Goal: Navigation & Orientation: Find specific page/section

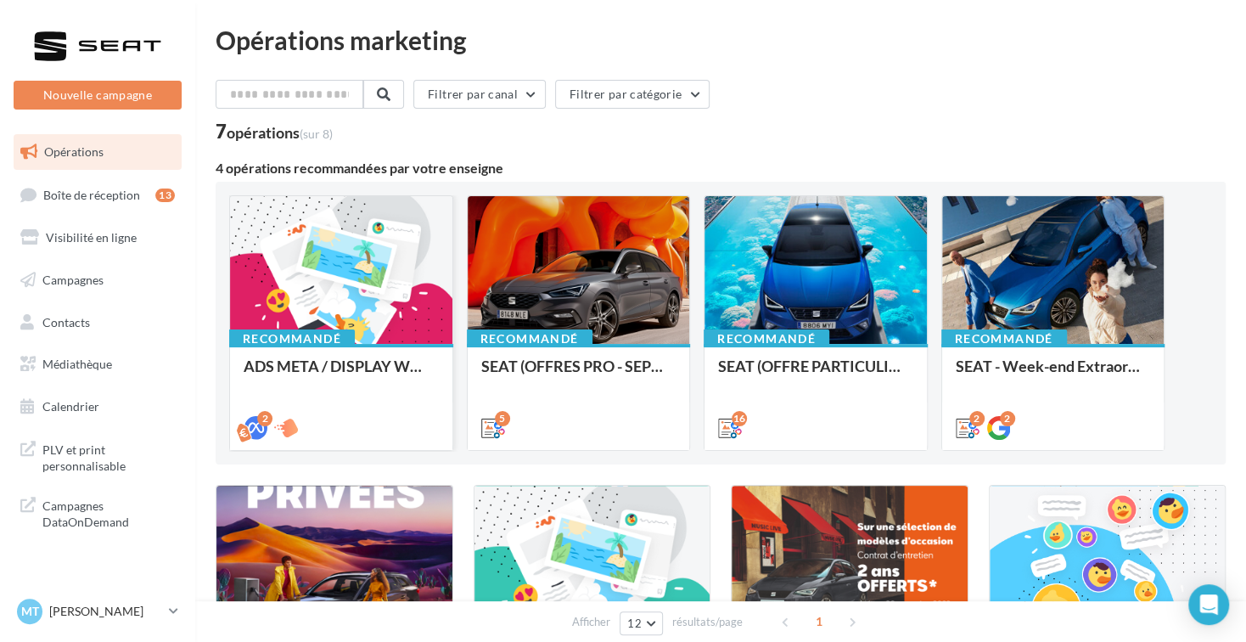
click at [278, 306] on div at bounding box center [341, 270] width 222 height 149
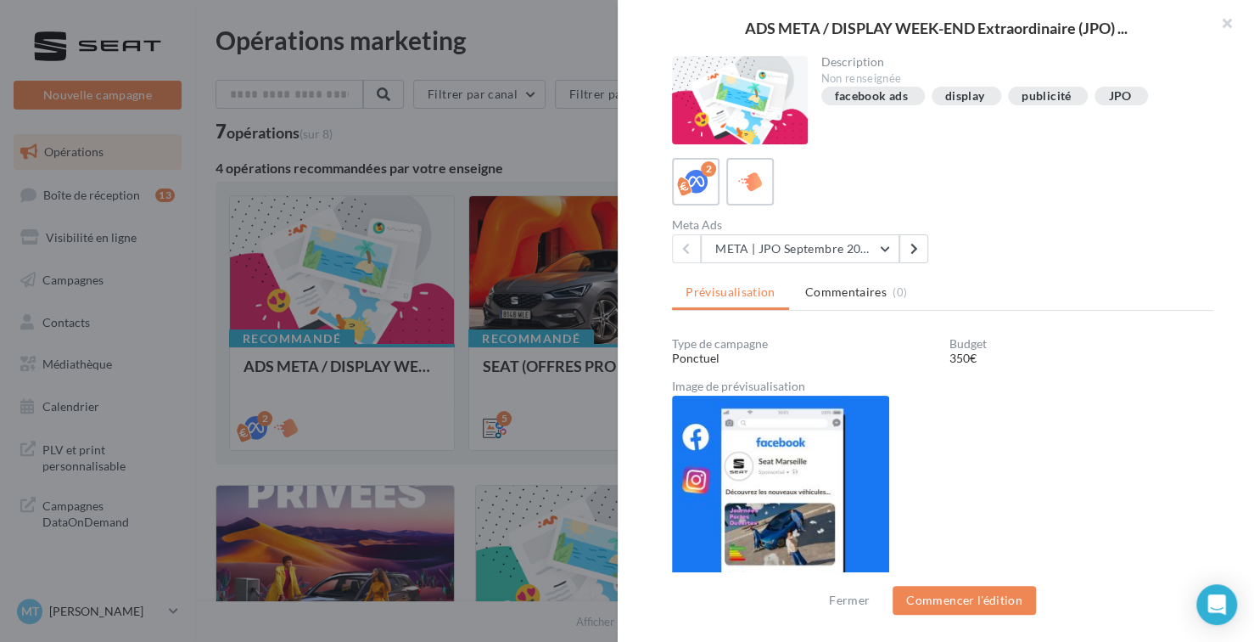
click at [569, 255] on div at bounding box center [627, 321] width 1254 height 642
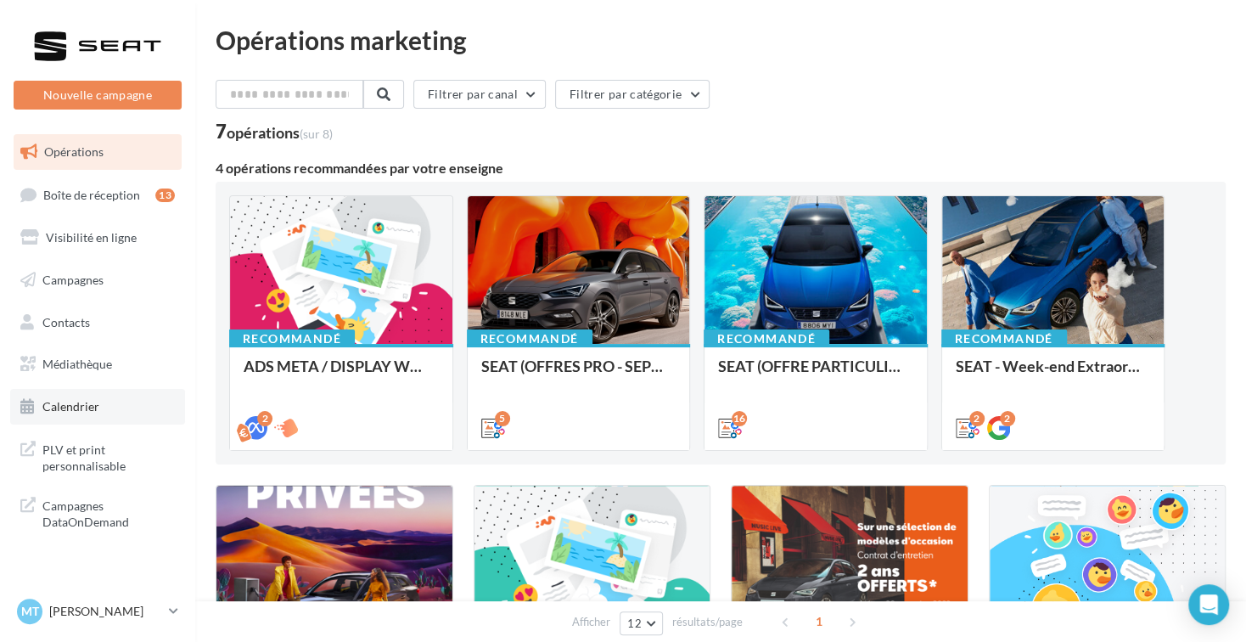
click at [73, 404] on span "Calendrier" at bounding box center [70, 406] width 57 height 14
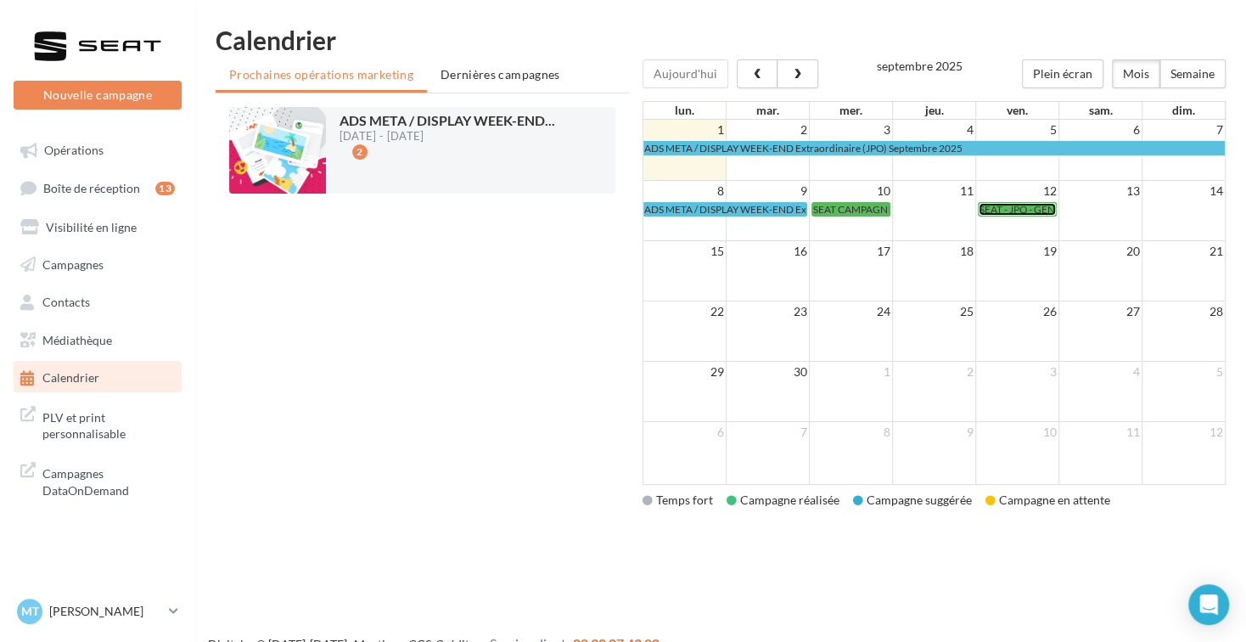
click at [1010, 211] on span "SEAT - JPO - GENERIQUE SEPT / OCTOBRE" at bounding box center [1074, 209] width 191 height 13
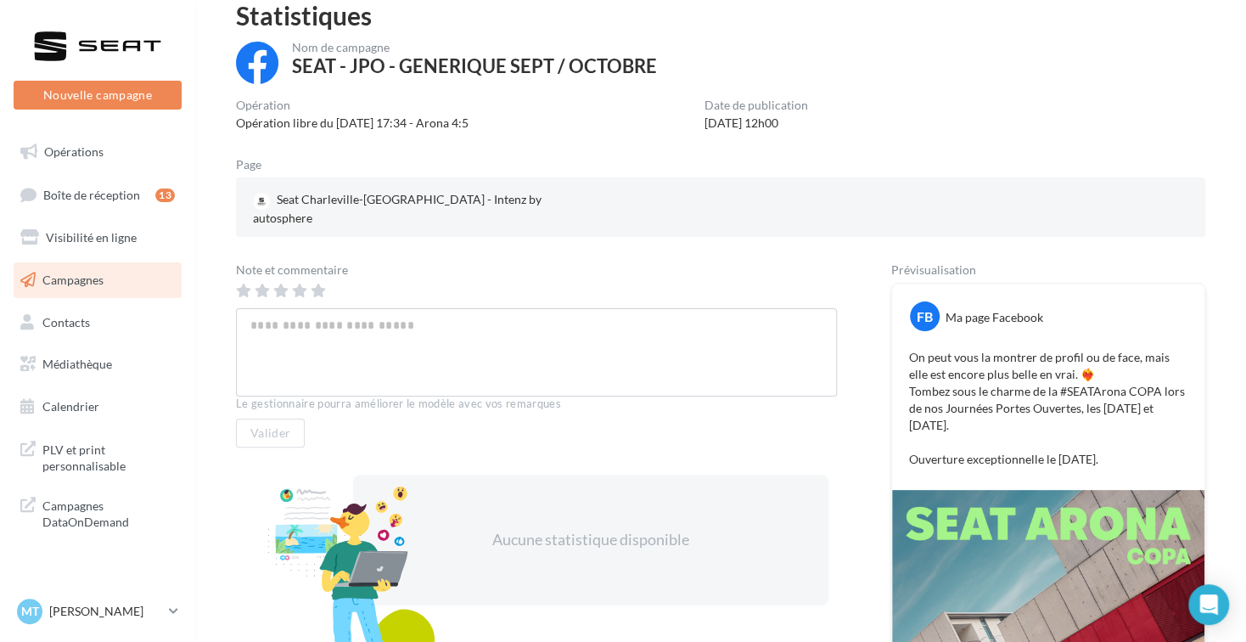
scroll to position [64, 0]
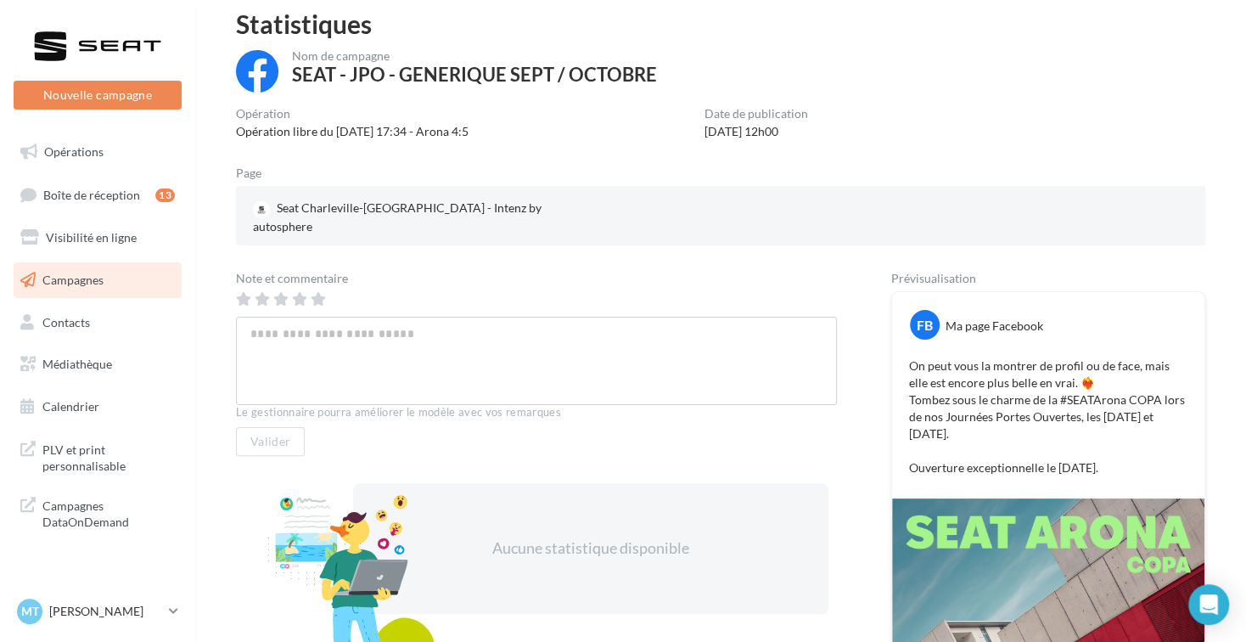
click at [89, 627] on div "MT MARIE THEVENET SEAT-CHARLEVILLE" at bounding box center [98, 611] width 168 height 33
click at [68, 610] on p "[PERSON_NAME]" at bounding box center [105, 611] width 113 height 17
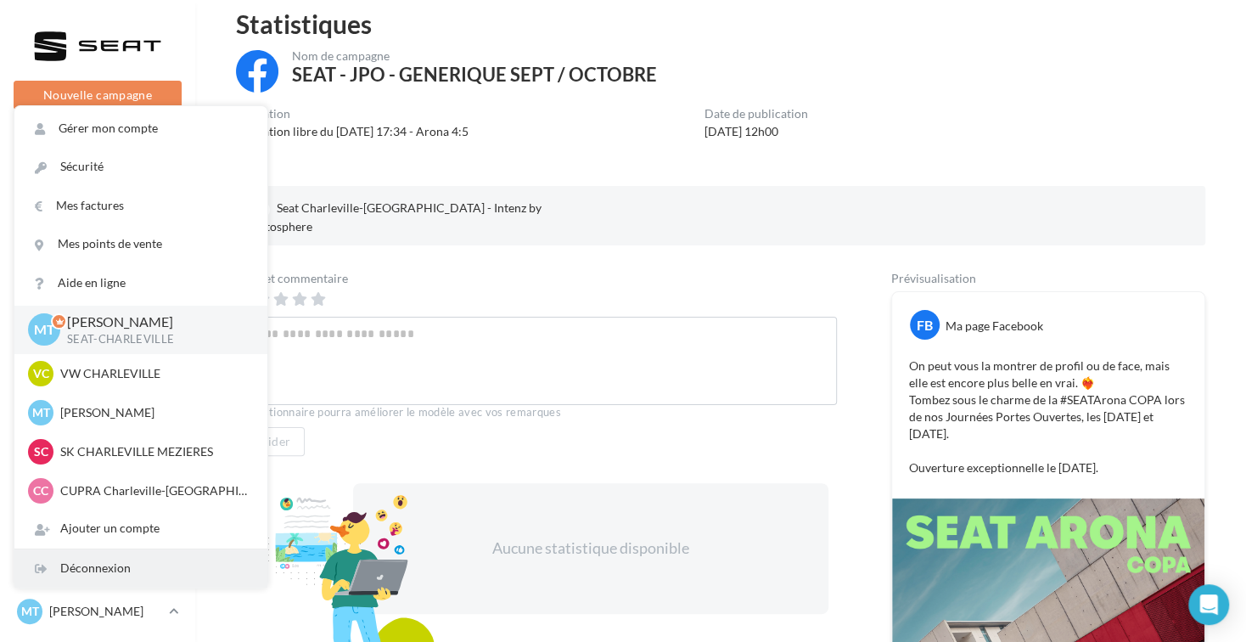
click at [127, 569] on div "Déconnexion" at bounding box center [140, 568] width 253 height 38
